Goal: Feedback & Contribution: Contribute content

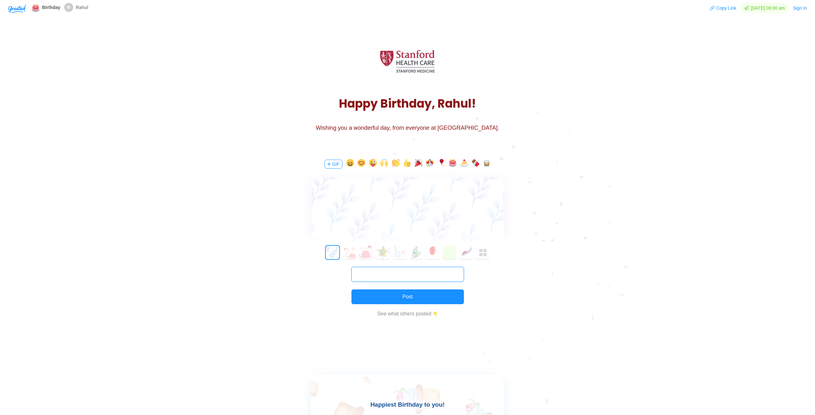
click at [394, 272] on input "text" at bounding box center [407, 274] width 112 height 15
type input "[EMAIL_ADDRESS][DOMAIN_NAME]"
click at [351, 190] on div at bounding box center [408, 195] width 192 height 37
click at [420, 206] on body "Hi [PERSON_NAME]," at bounding box center [407, 207] width 192 height 10
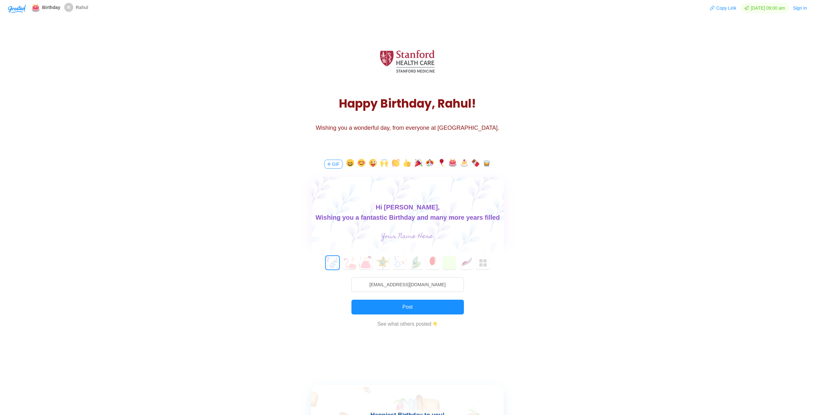
scroll to position [9, 0]
click at [314, 208] on div "Wishing you a fantastic Birthday and many more years filled with happiness and …" at bounding box center [407, 213] width 192 height 21
click at [407, 238] on input "text" at bounding box center [407, 236] width 144 height 13
type input "[PERSON_NAME]"
click at [462, 225] on div "Hi [PERSON_NAME],<div>Wishing you a fantastic Birthday and many more years fill…" at bounding box center [408, 219] width 192 height 85
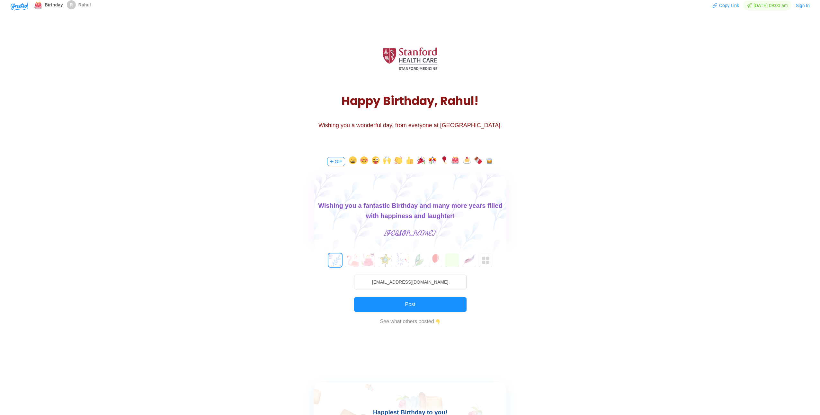
scroll to position [0, 0]
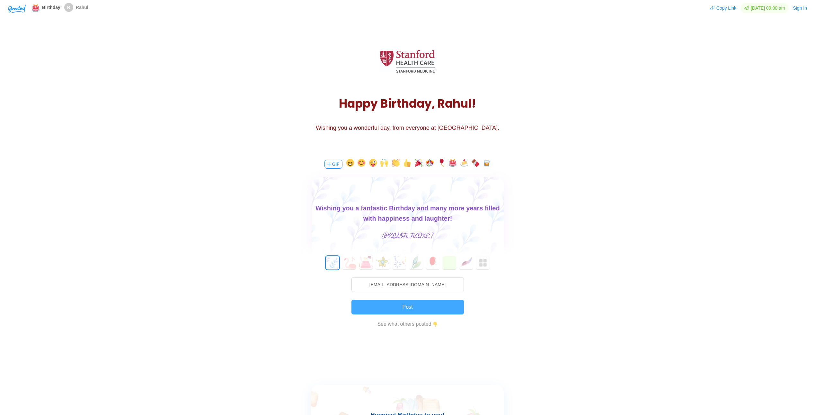
click at [412, 307] on button "Post" at bounding box center [407, 307] width 112 height 15
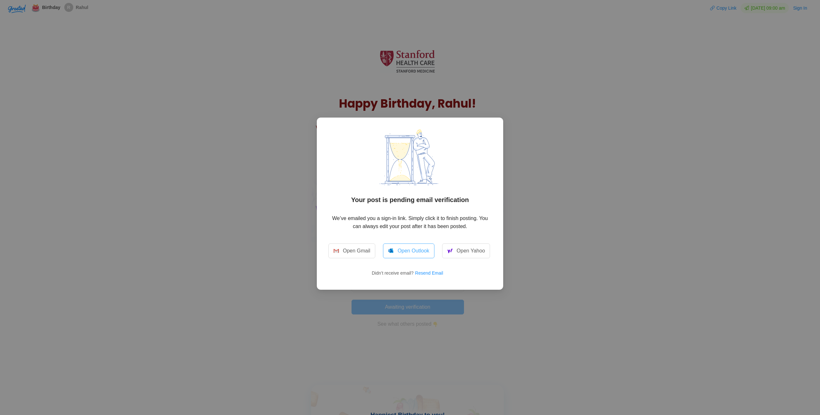
click at [401, 252] on link "Open Outlook" at bounding box center [408, 250] width 51 height 15
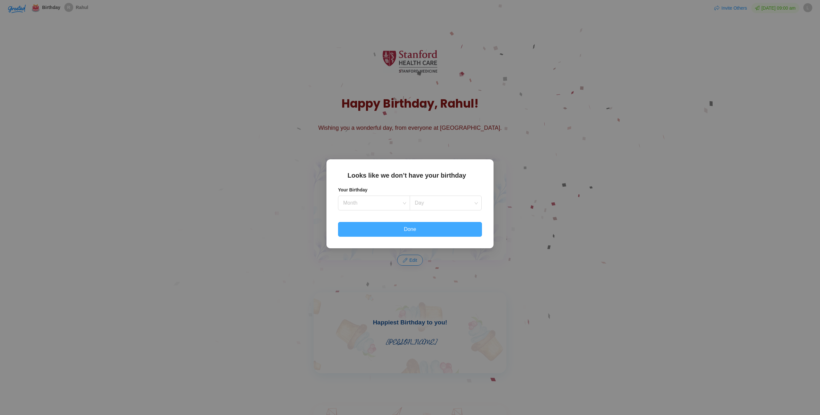
click at [444, 228] on button "Done" at bounding box center [410, 229] width 144 height 15
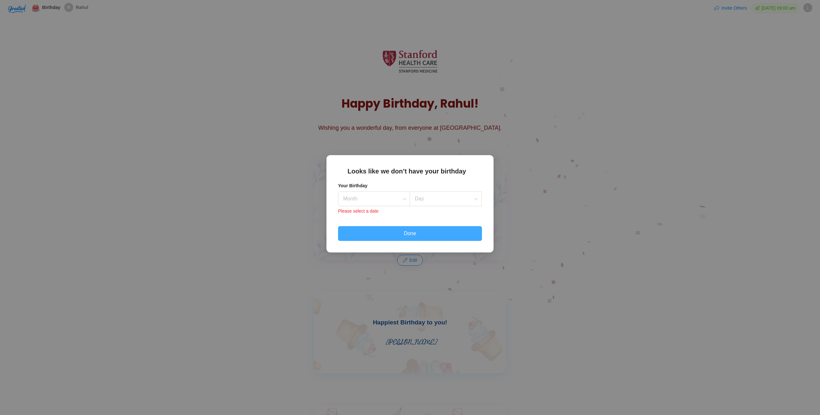
click at [444, 231] on button "Done" at bounding box center [410, 233] width 144 height 15
click at [539, 142] on div "Looks like we don’t have your birthday Your Birthday Month Day Please select a …" at bounding box center [410, 207] width 820 height 415
